Goal: Find specific page/section: Find specific page/section

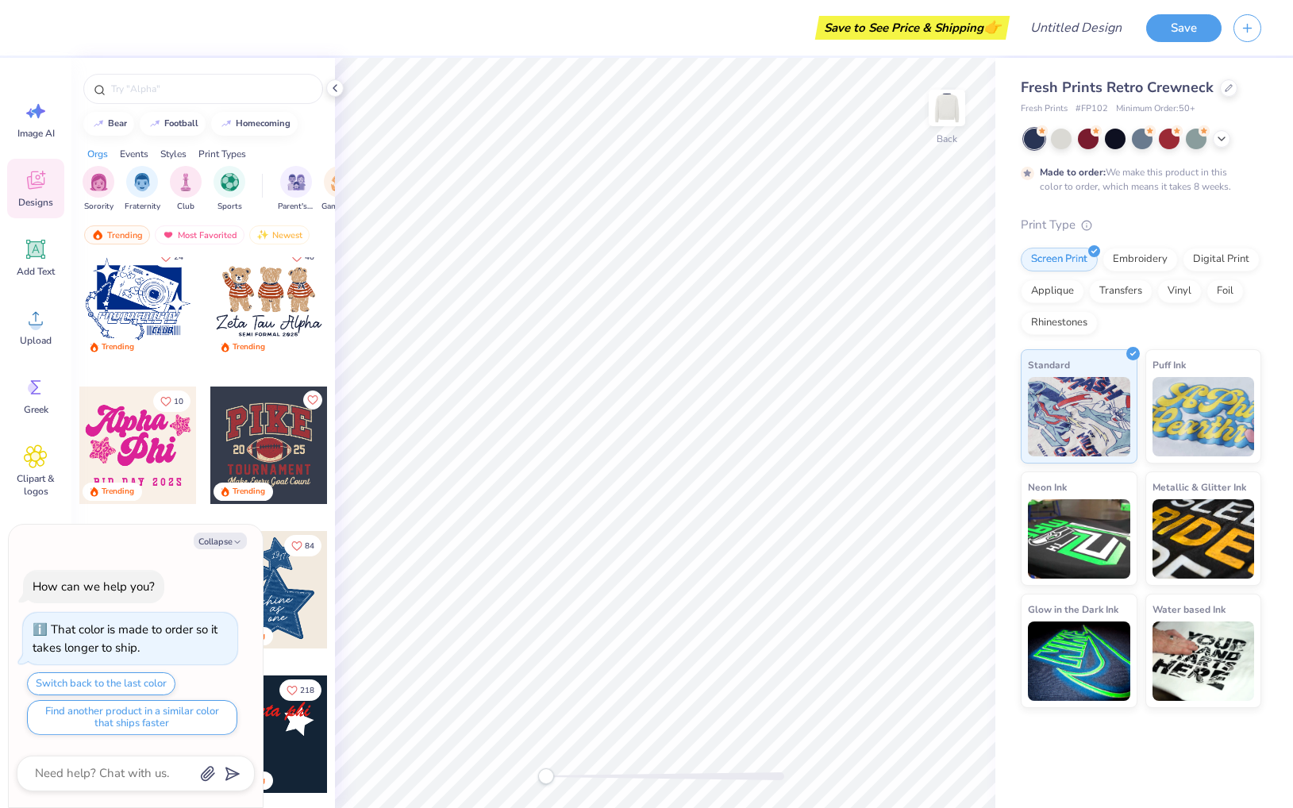
scroll to position [1031, 0]
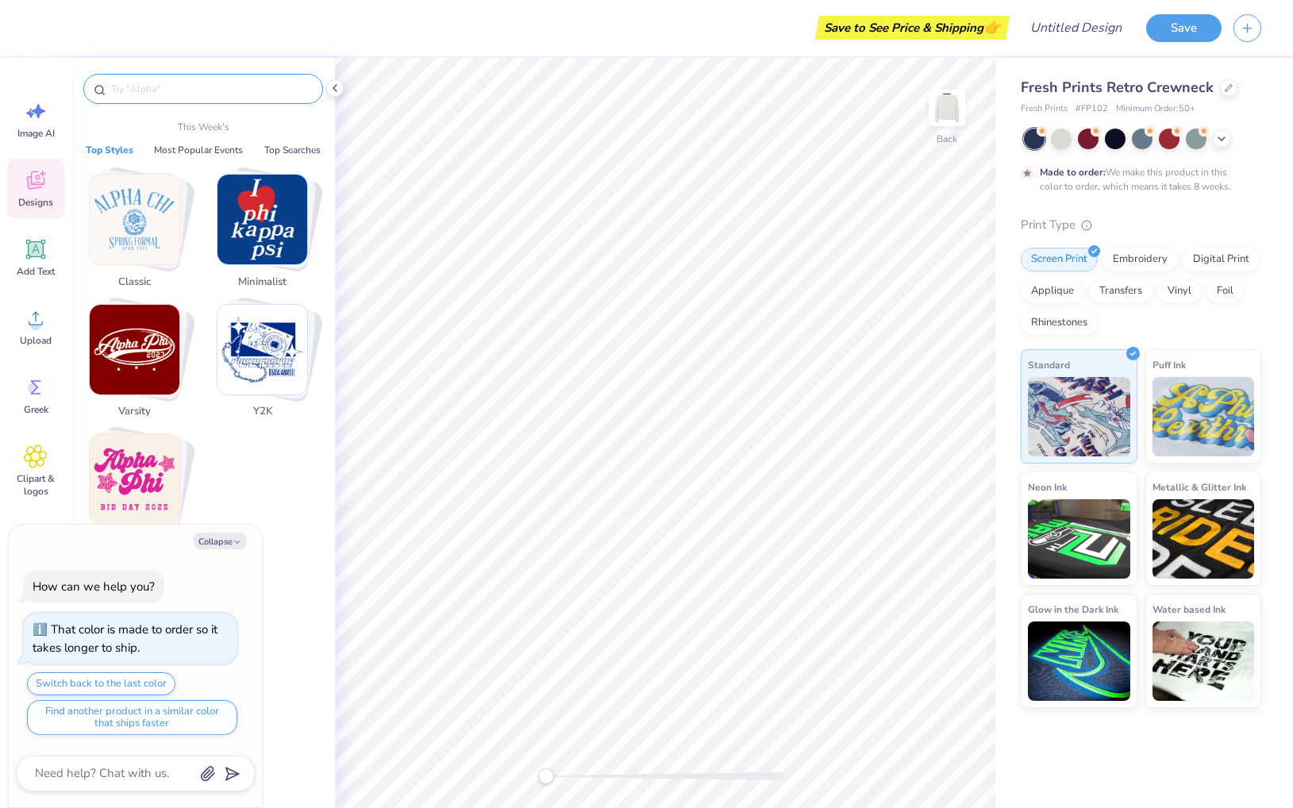
type textarea "x"
click at [182, 94] on input "text" at bounding box center [211, 89] width 203 height 16
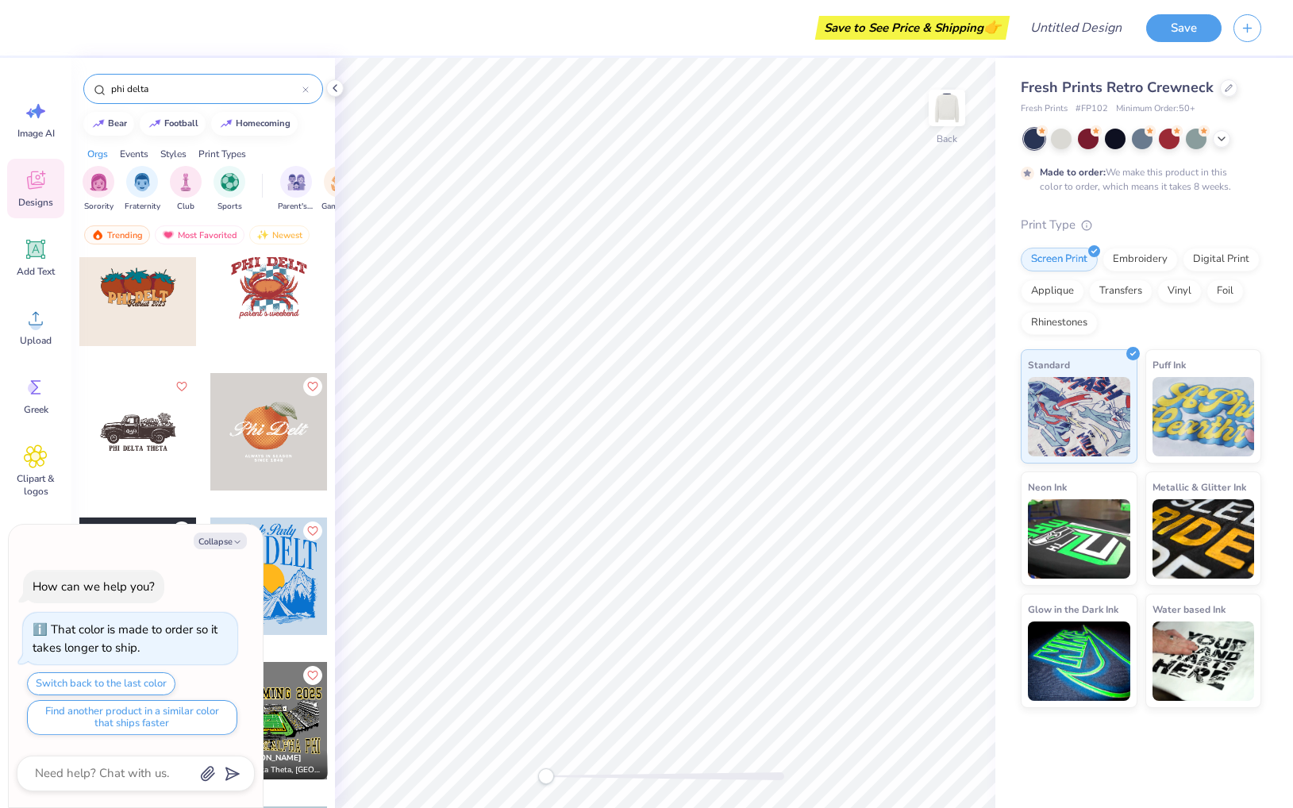
scroll to position [321, 0]
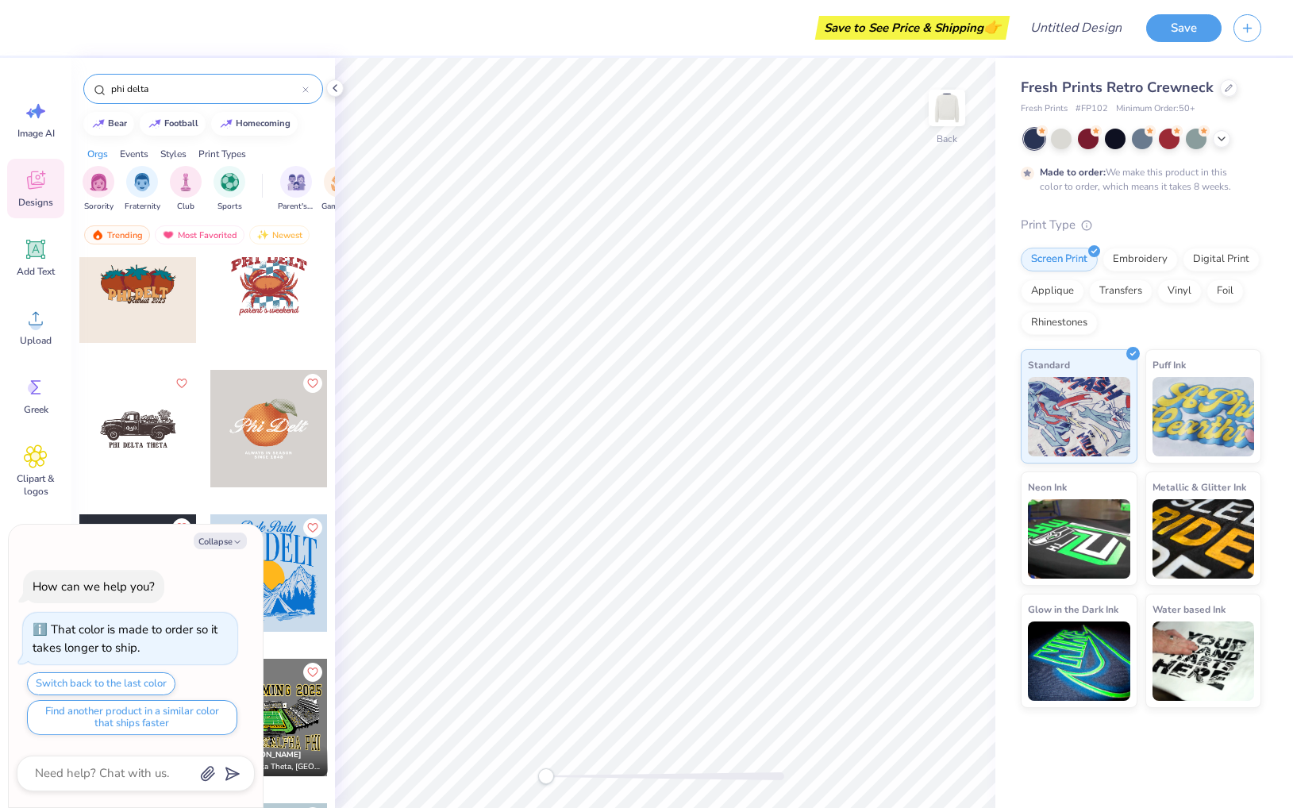
type input "phi delta"
click at [262, 430] on div at bounding box center [268, 428] width 117 height 117
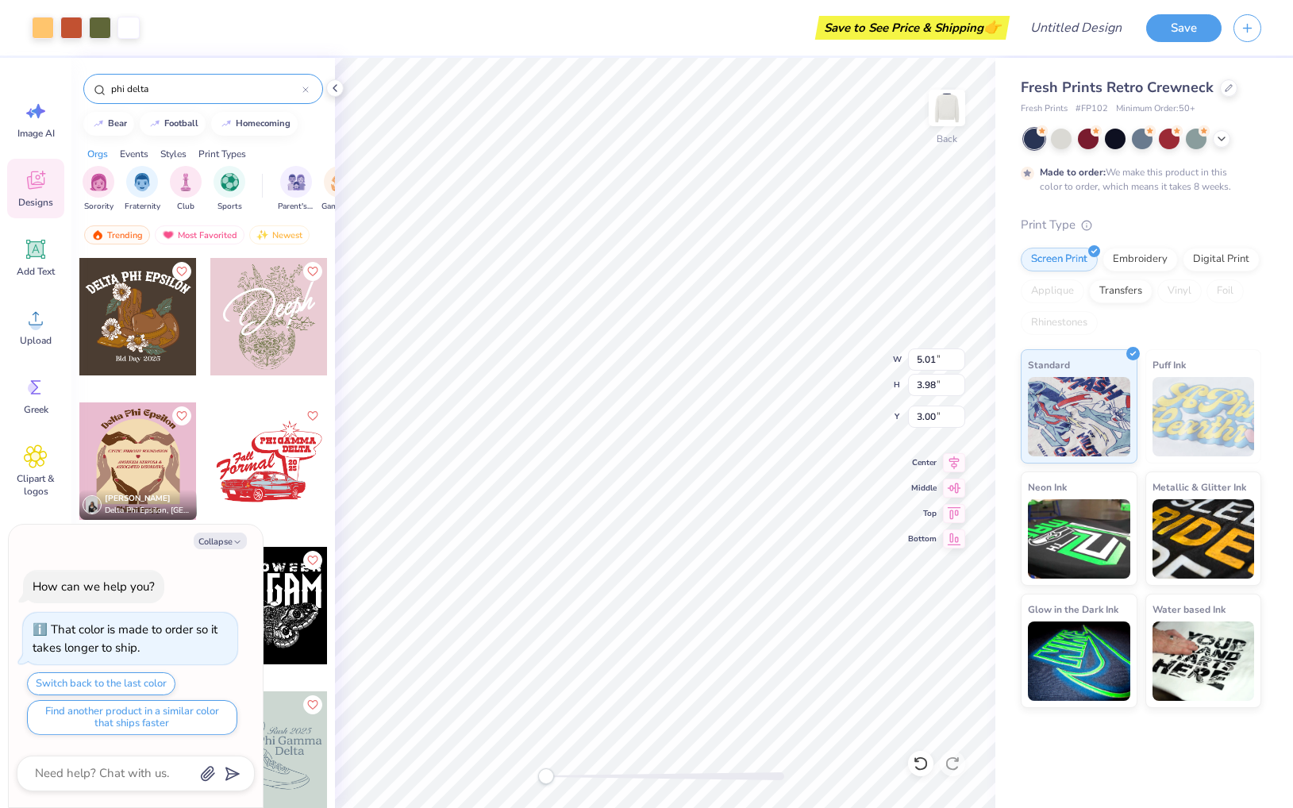
scroll to position [2182, 0]
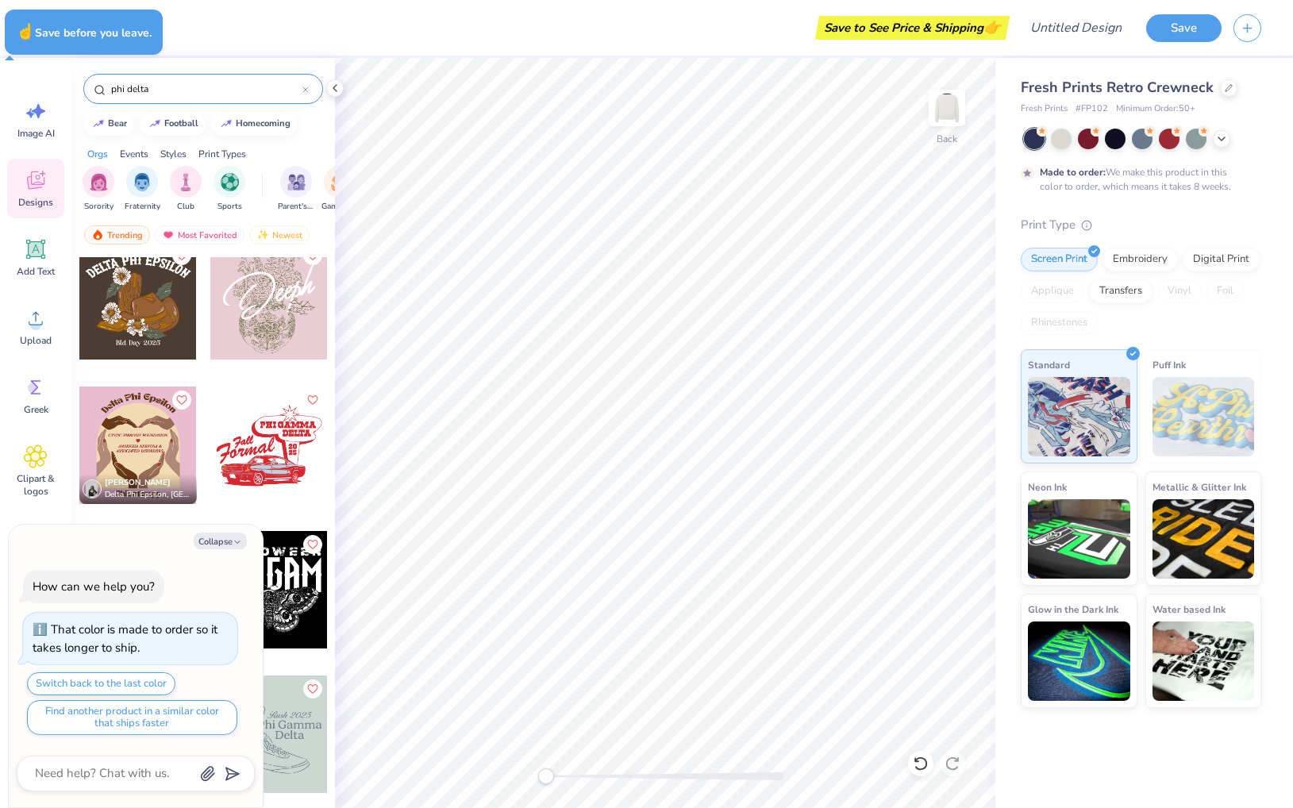
type textarea "x"
